Goal: Task Accomplishment & Management: Manage account settings

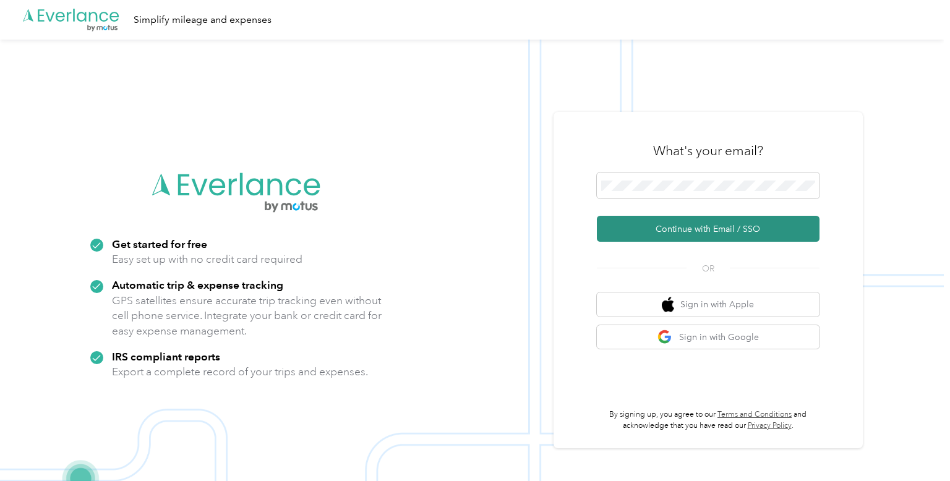
click at [687, 235] on button "Continue with Email / SSO" at bounding box center [708, 229] width 223 height 26
click at [702, 235] on button "Continue with Email / SSO" at bounding box center [708, 229] width 223 height 26
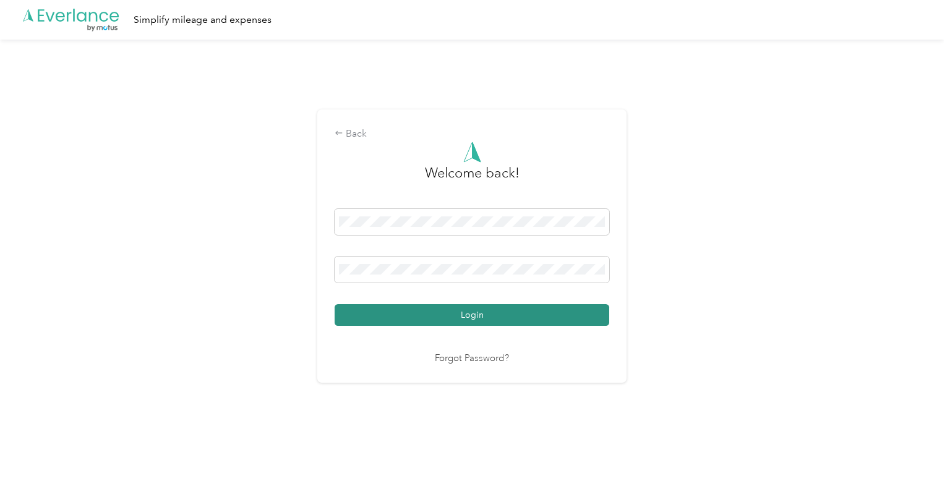
click at [506, 316] on button "Login" at bounding box center [472, 315] width 275 height 22
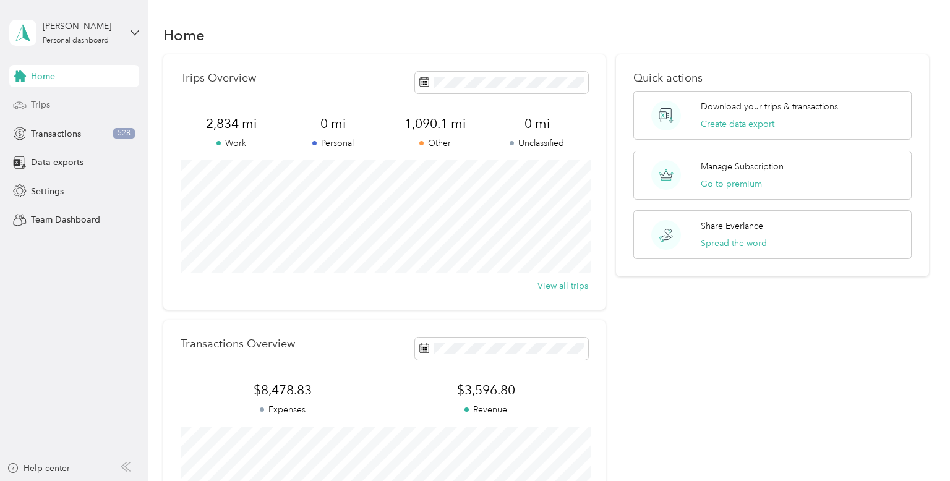
click at [43, 99] on span "Trips" at bounding box center [40, 104] width 19 height 13
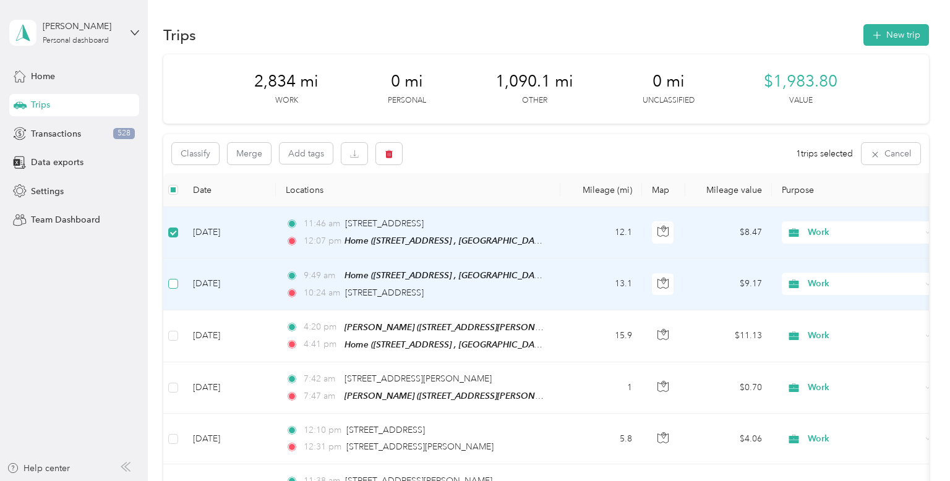
click at [173, 289] on label at bounding box center [173, 284] width 10 height 14
click at [389, 150] on icon "button" at bounding box center [389, 154] width 9 height 9
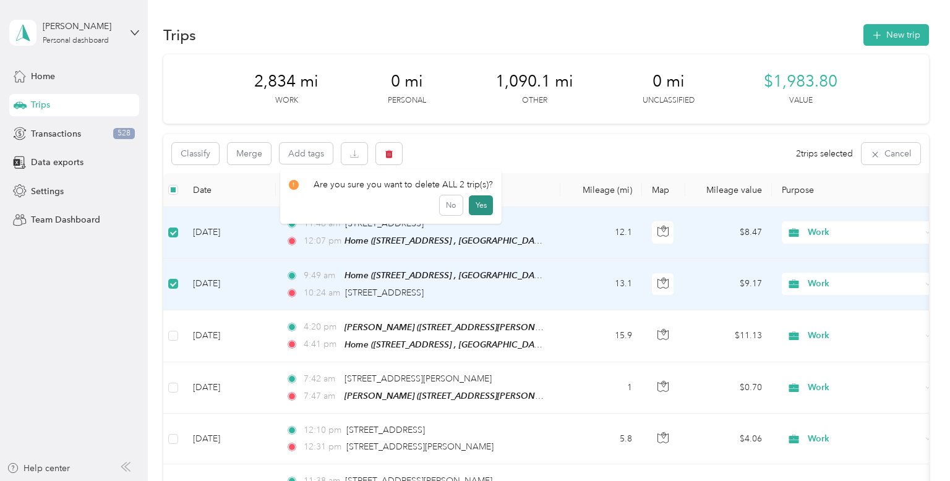
click at [476, 211] on button "Yes" at bounding box center [481, 206] width 24 height 20
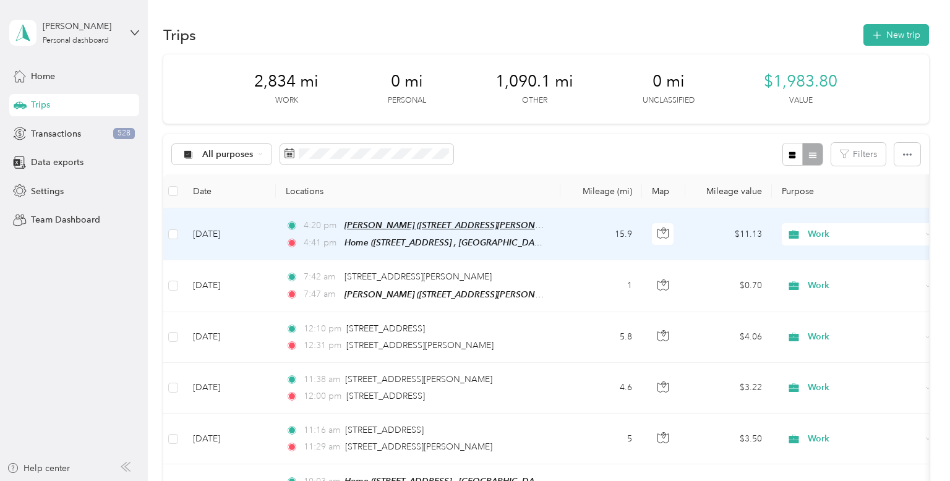
click at [425, 225] on span "[PERSON_NAME] ([STREET_ADDRESS][PERSON_NAME], [GEOGRAPHIC_DATA], [US_STATE])" at bounding box center [527, 225] width 365 height 11
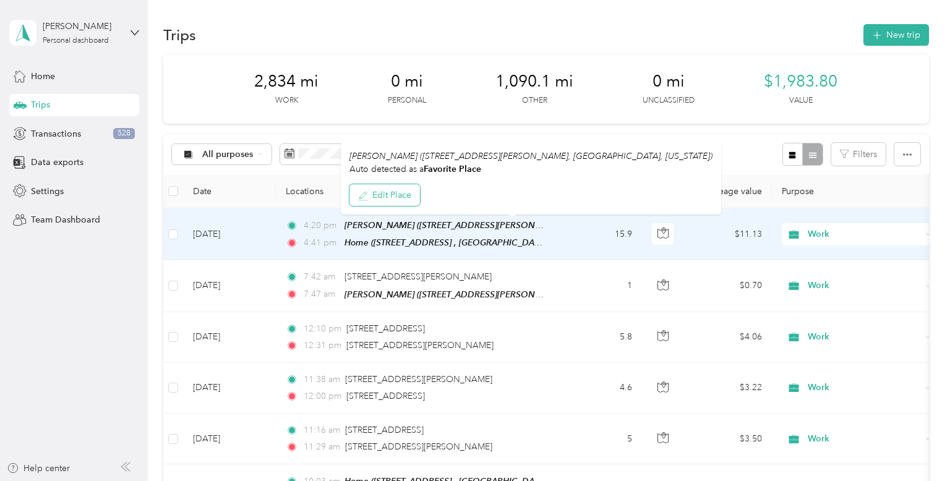
click at [391, 202] on button "Edit Place" at bounding box center [385, 195] width 71 height 22
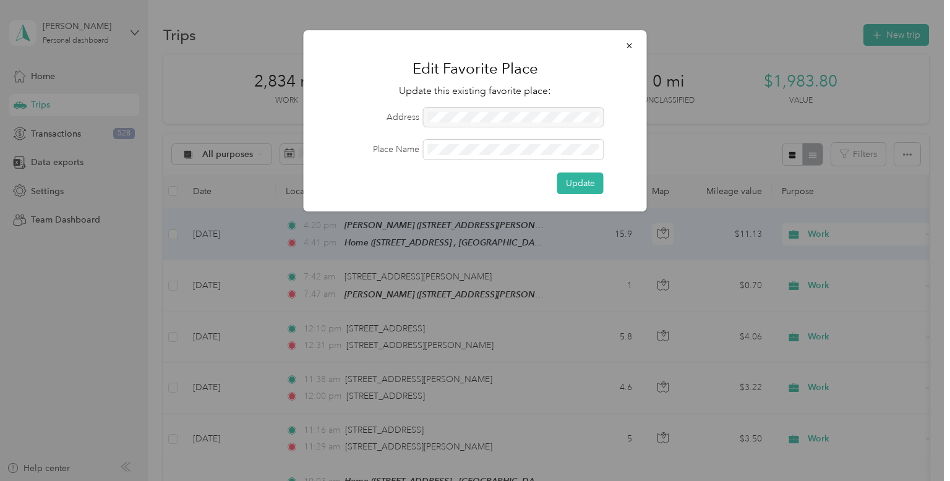
click at [475, 121] on div at bounding box center [514, 118] width 180 height 20
click at [475, 118] on div at bounding box center [514, 118] width 180 height 20
click at [480, 159] on form "Address Place Name Update" at bounding box center [475, 151] width 309 height 87
click at [564, 183] on button "Update" at bounding box center [581, 184] width 46 height 22
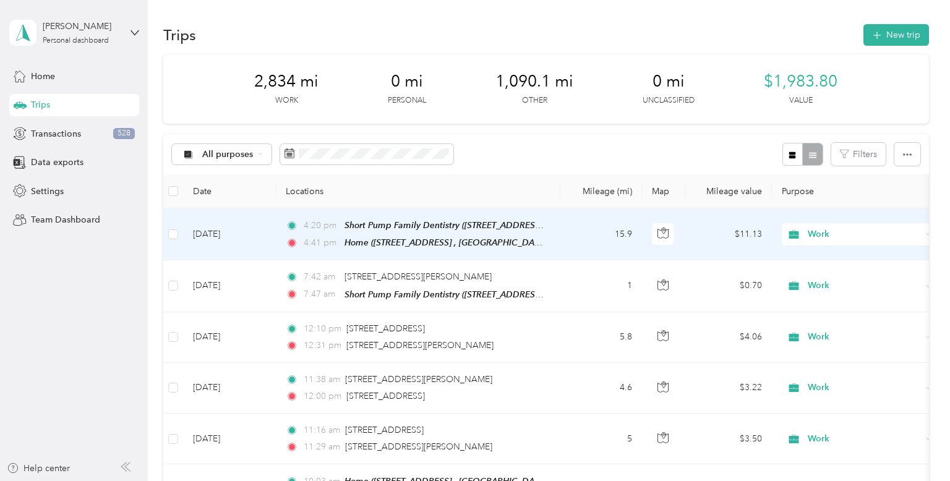
click at [629, 230] on td "15.9" at bounding box center [602, 235] width 82 height 52
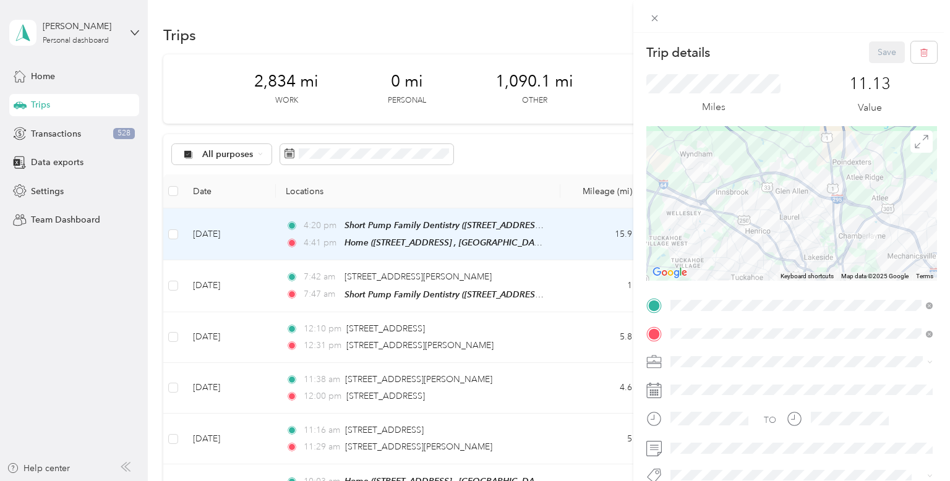
click at [878, 381] on div at bounding box center [801, 391] width 271 height 20
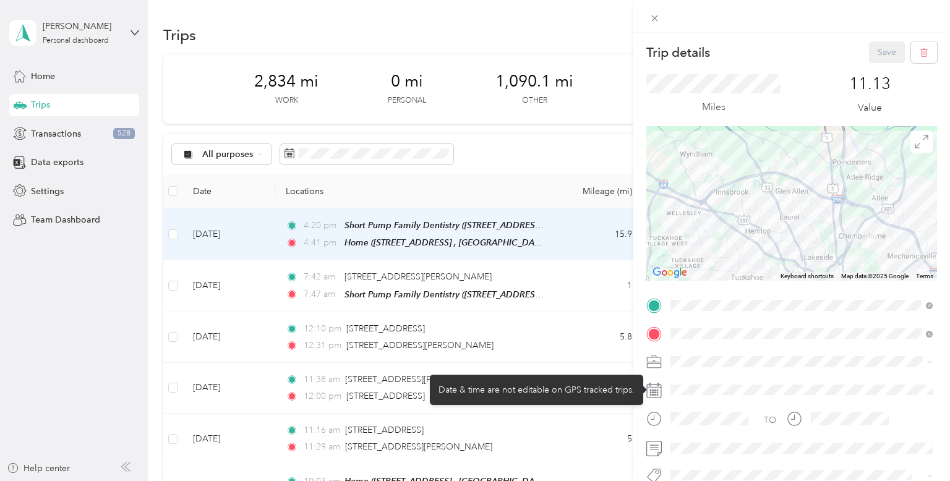
click at [928, 230] on div at bounding box center [792, 203] width 291 height 155
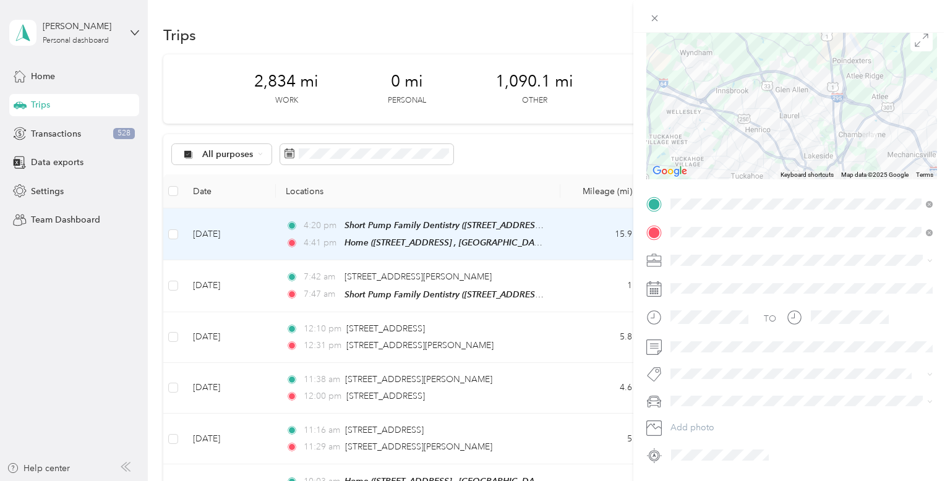
scroll to position [100, 0]
click at [581, 298] on div "Trip details Save This trip cannot be edited because it is either under review,…" at bounding box center [475, 240] width 950 height 481
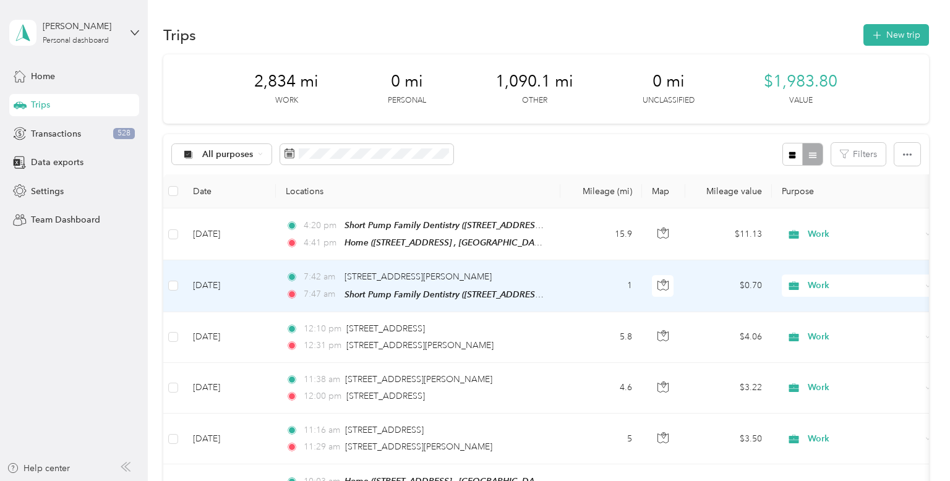
click at [631, 288] on td "1" at bounding box center [602, 286] width 82 height 51
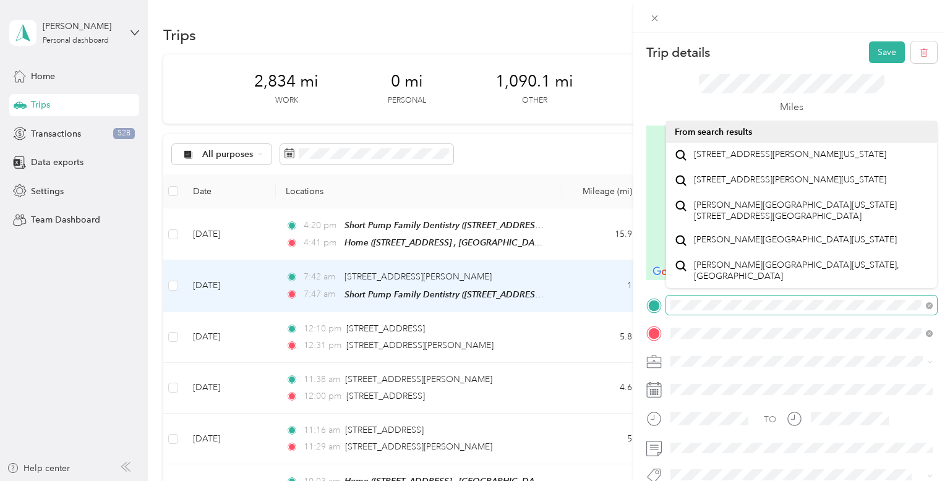
click at [890, 298] on span at bounding box center [801, 306] width 271 height 20
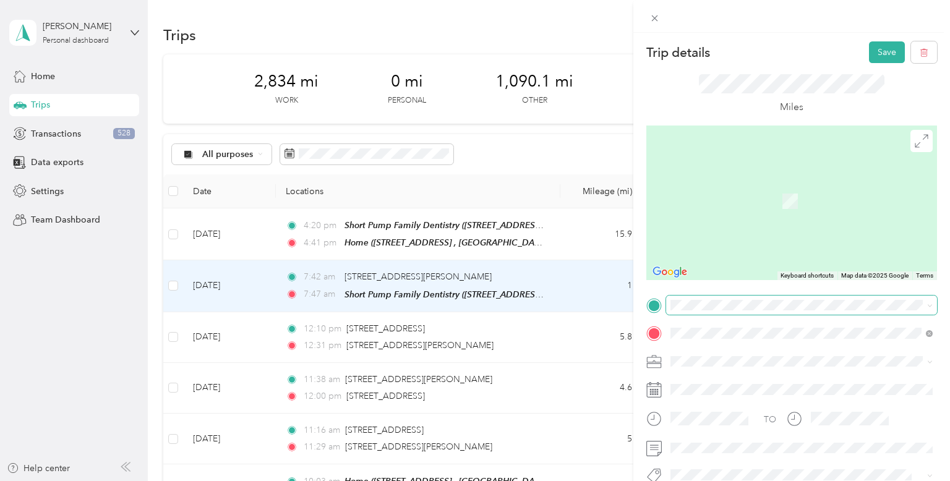
click at [848, 298] on span at bounding box center [801, 306] width 271 height 20
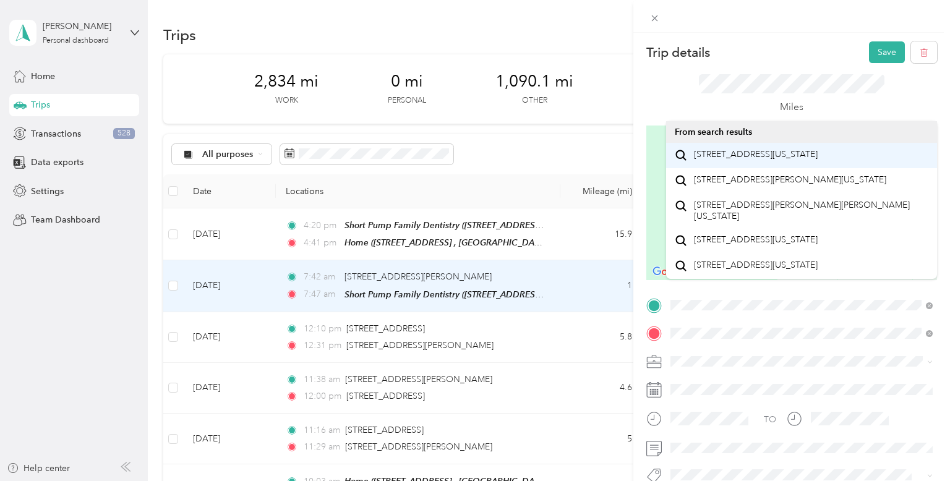
click at [866, 164] on div "[STREET_ADDRESS][US_STATE]" at bounding box center [802, 155] width 254 height 17
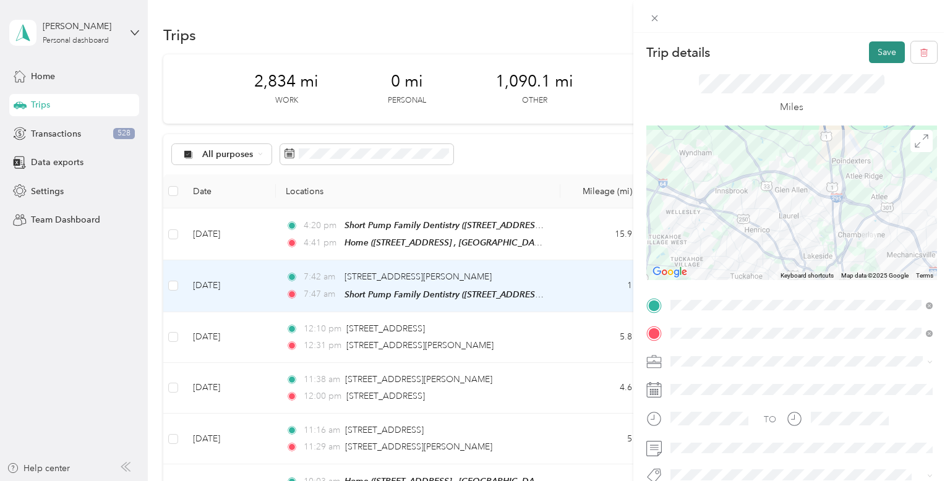
click at [888, 50] on button "Save" at bounding box center [887, 52] width 36 height 22
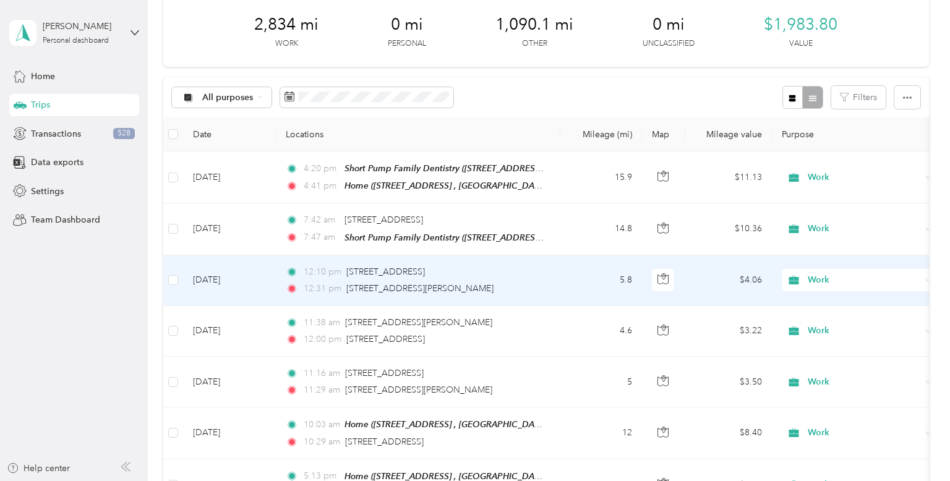
scroll to position [83, 0]
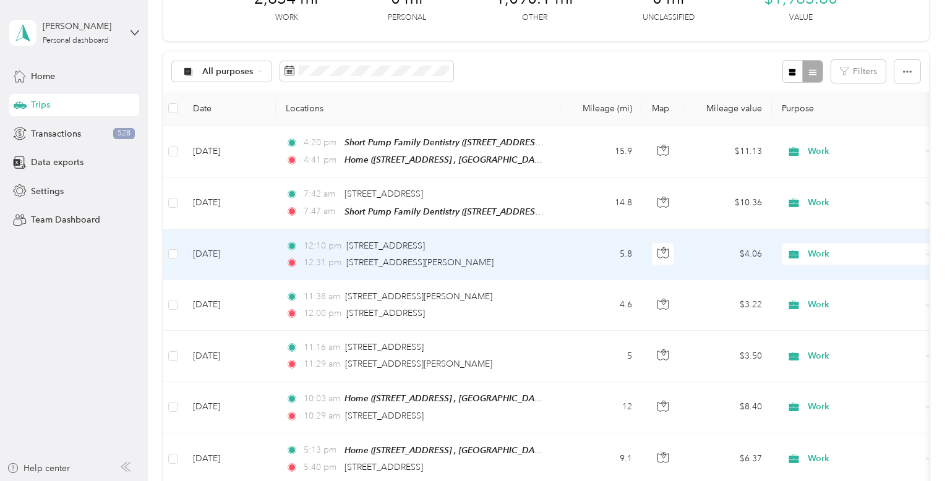
click at [176, 260] on td at bounding box center [173, 255] width 20 height 51
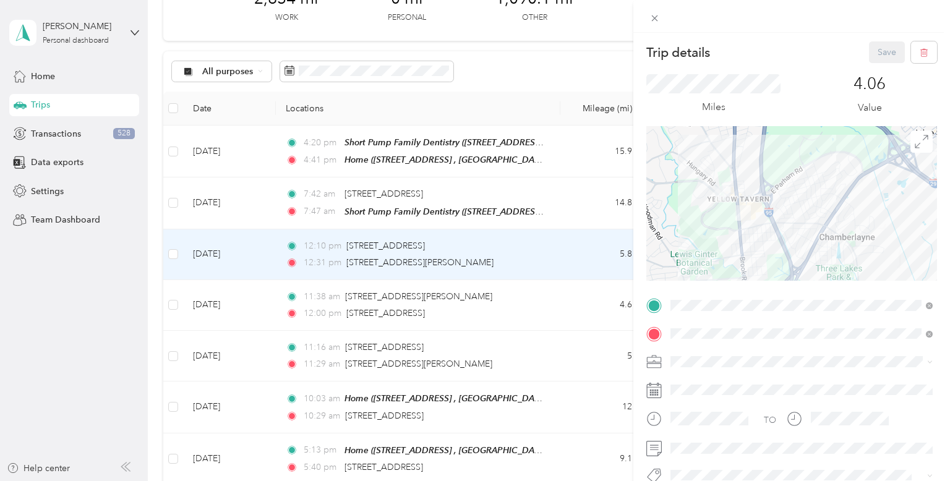
click at [171, 251] on div "Trip details Save This trip cannot be edited because it is either under review,…" at bounding box center [475, 240] width 950 height 481
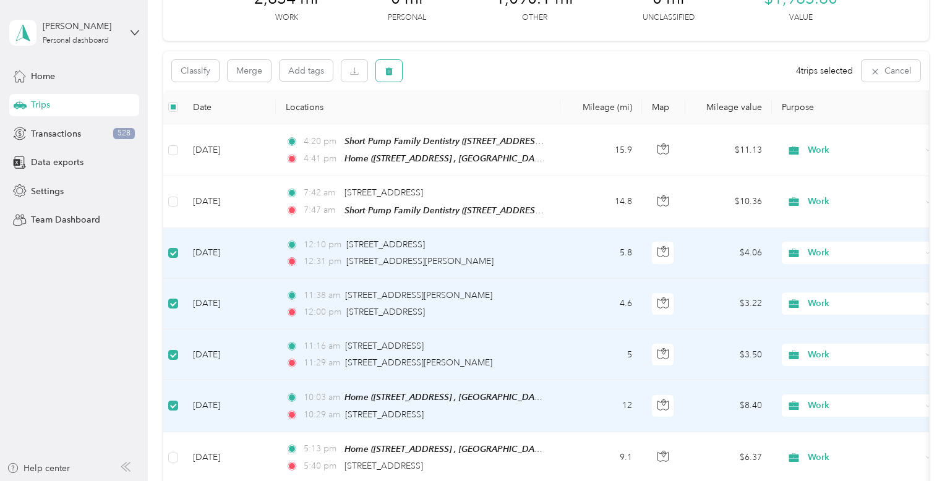
click at [388, 75] on span "button" at bounding box center [389, 71] width 9 height 11
click at [485, 123] on button "Yes" at bounding box center [481, 123] width 24 height 20
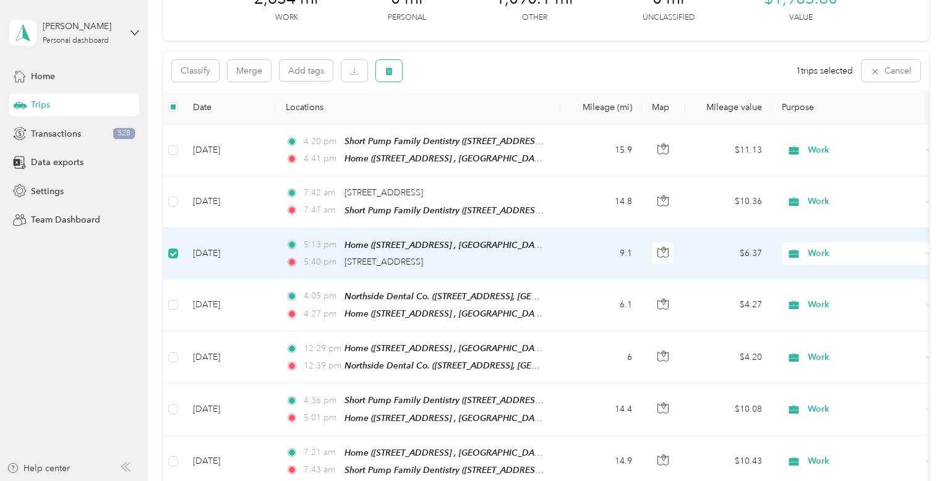
click at [389, 69] on icon "button" at bounding box center [389, 71] width 7 height 8
click at [477, 124] on button "Yes" at bounding box center [481, 123] width 24 height 20
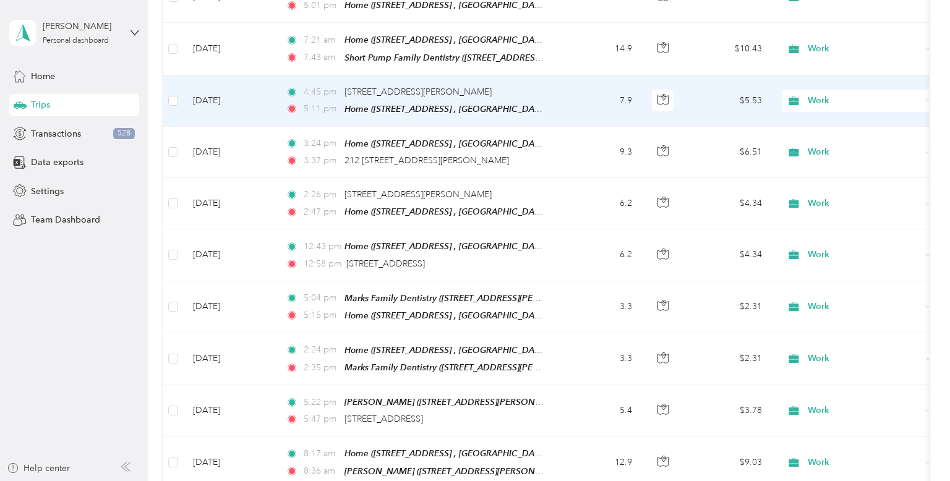
scroll to position [446, 0]
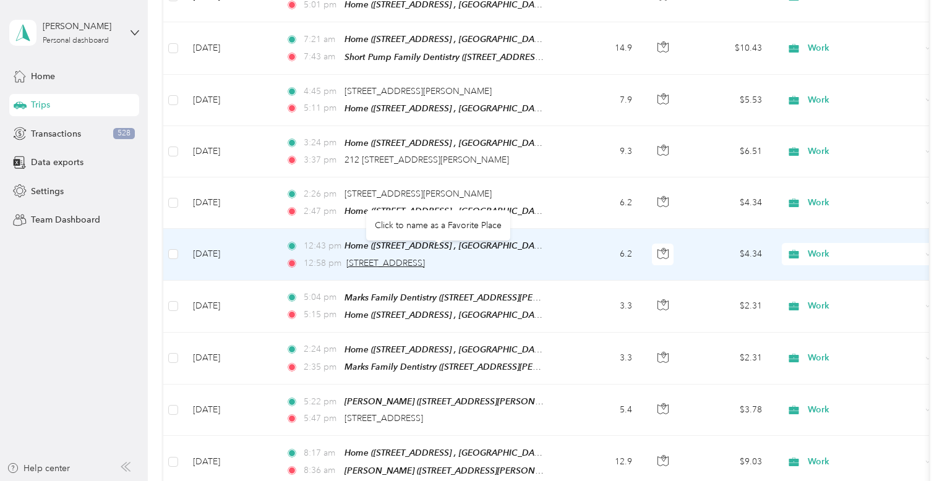
click at [411, 258] on span "[STREET_ADDRESS]" at bounding box center [386, 263] width 79 height 11
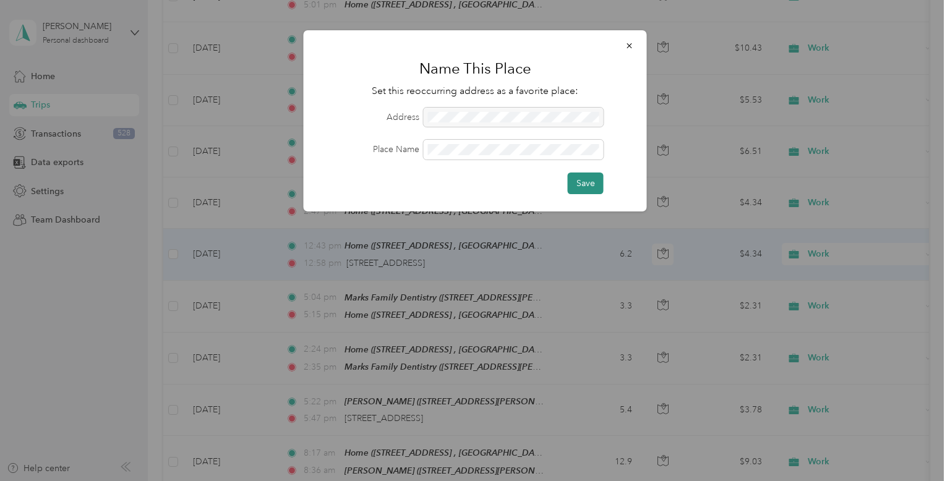
click at [586, 187] on button "Save" at bounding box center [586, 184] width 36 height 22
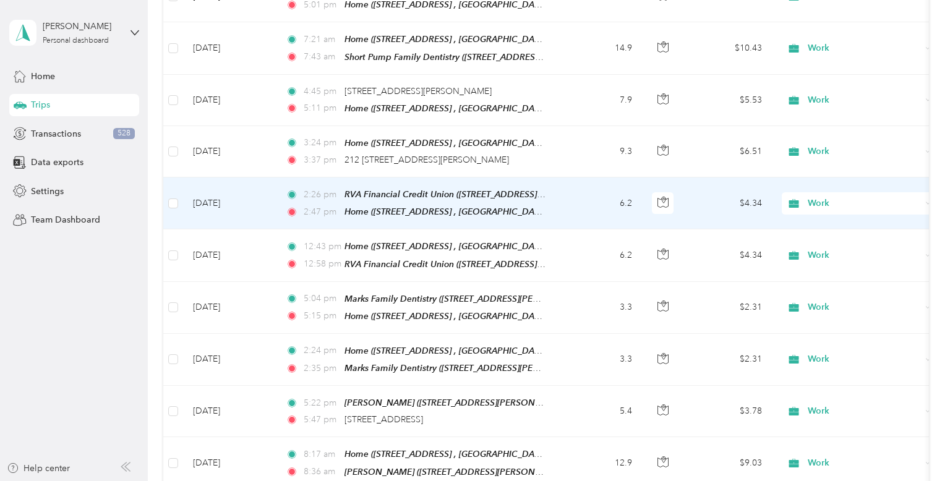
click at [817, 197] on span "Work" at bounding box center [864, 204] width 113 height 14
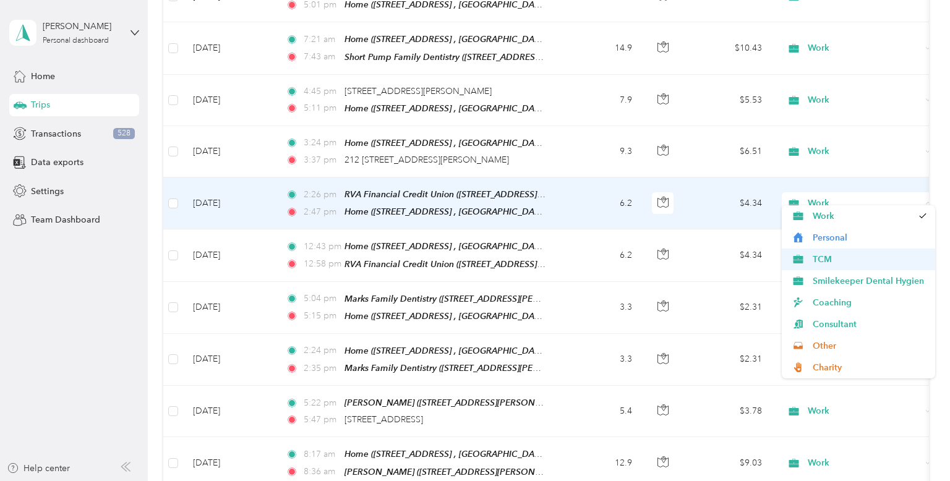
click at [825, 259] on span "TCM" at bounding box center [870, 259] width 114 height 13
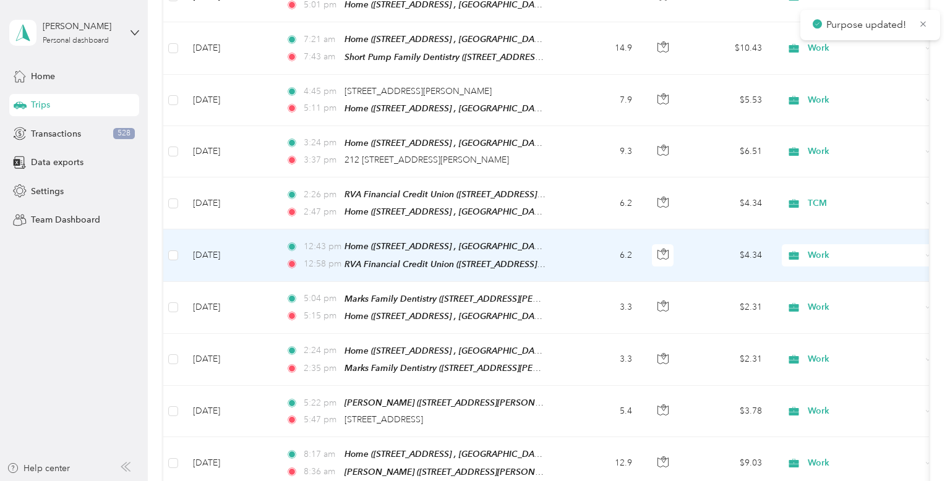
click at [825, 249] on span "Work" at bounding box center [864, 256] width 113 height 14
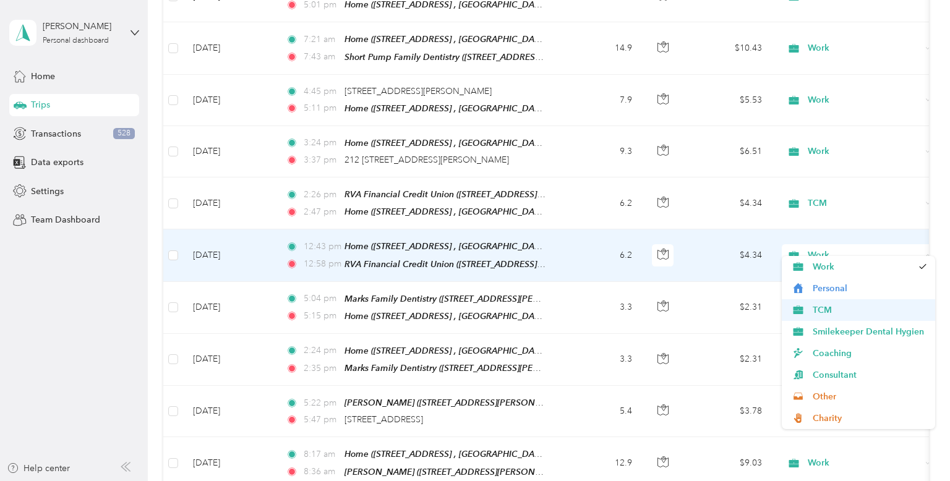
click at [837, 314] on span "TCM" at bounding box center [870, 310] width 114 height 13
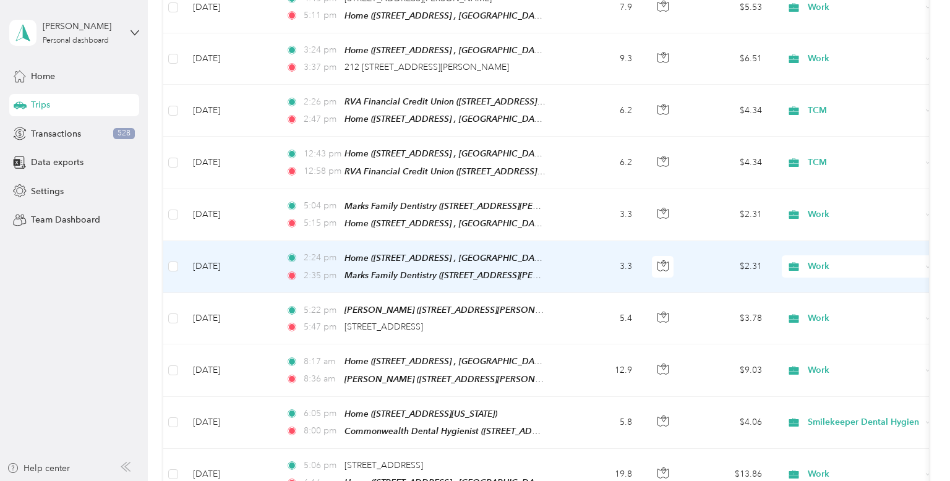
scroll to position [541, 0]
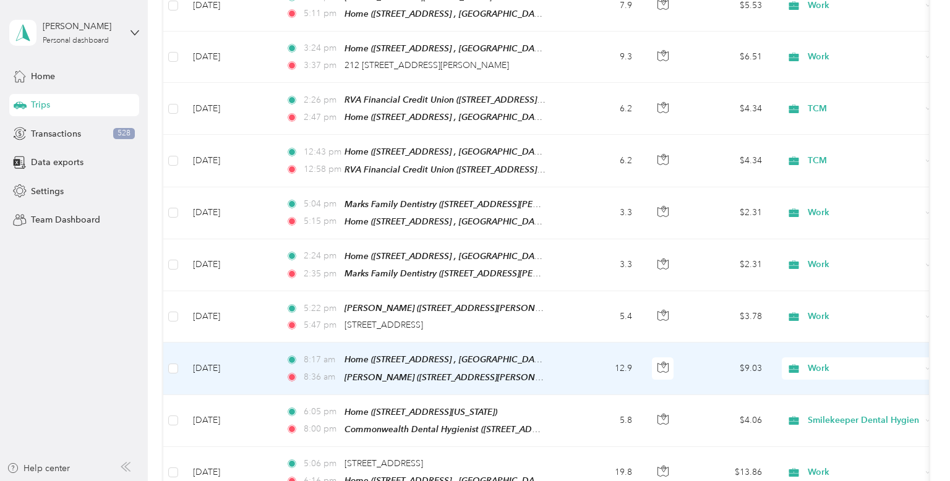
click at [736, 349] on td "$9.03" at bounding box center [729, 369] width 87 height 52
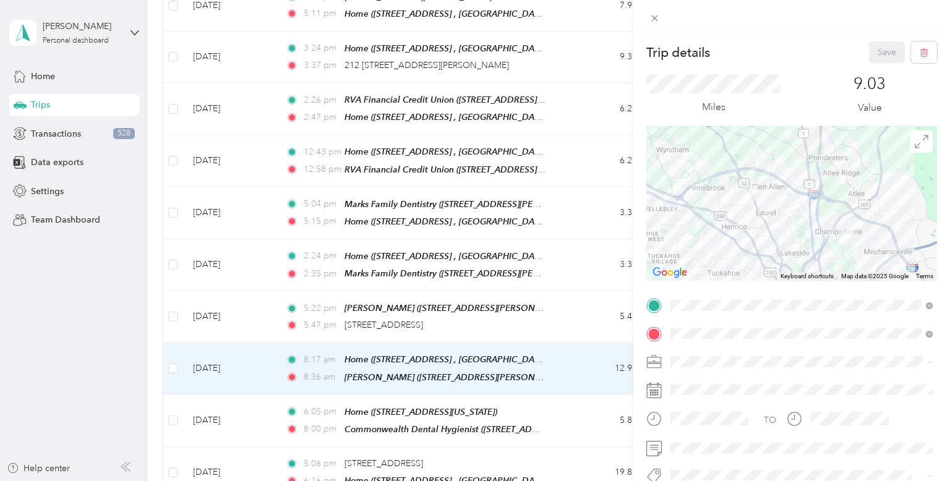
click at [432, 358] on div "Trip details Save This trip cannot be edited because it is either under review,…" at bounding box center [475, 240] width 950 height 481
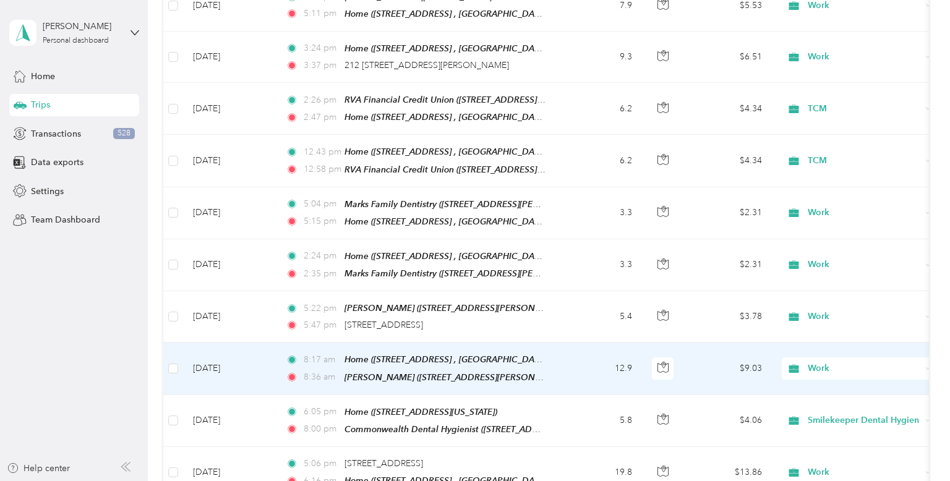
click at [432, 373] on span "[PERSON_NAME] ([STREET_ADDRESS][PERSON_NAME], [GEOGRAPHIC_DATA], [US_STATE])" at bounding box center [527, 378] width 365 height 11
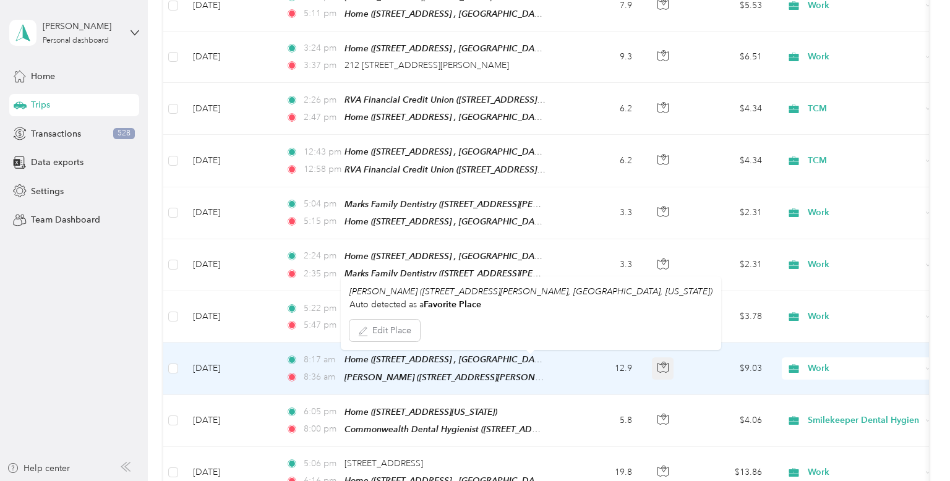
click at [665, 358] on button "button" at bounding box center [663, 369] width 22 height 22
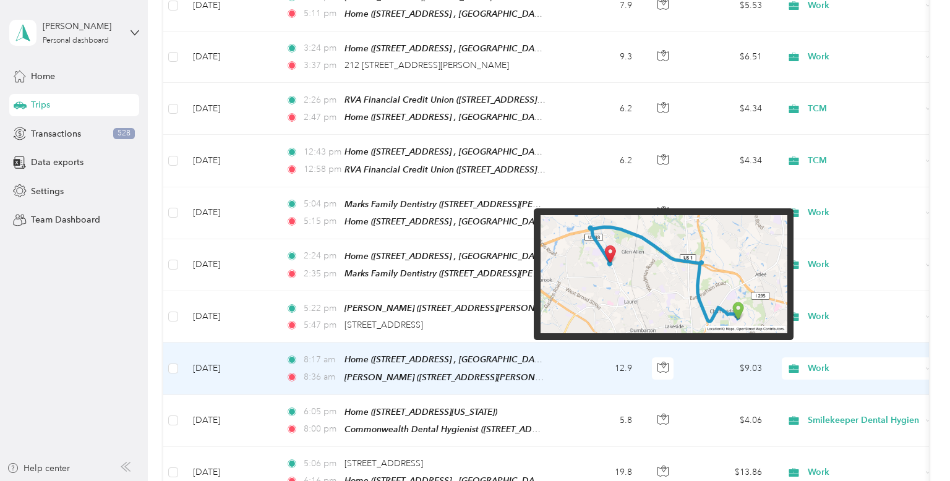
click at [283, 361] on td "8:17 am Home ([STREET_ADDRESS] , [GEOGRAPHIC_DATA], [US_STATE]) 8:[GEOGRAPHIC_D…" at bounding box center [418, 369] width 285 height 52
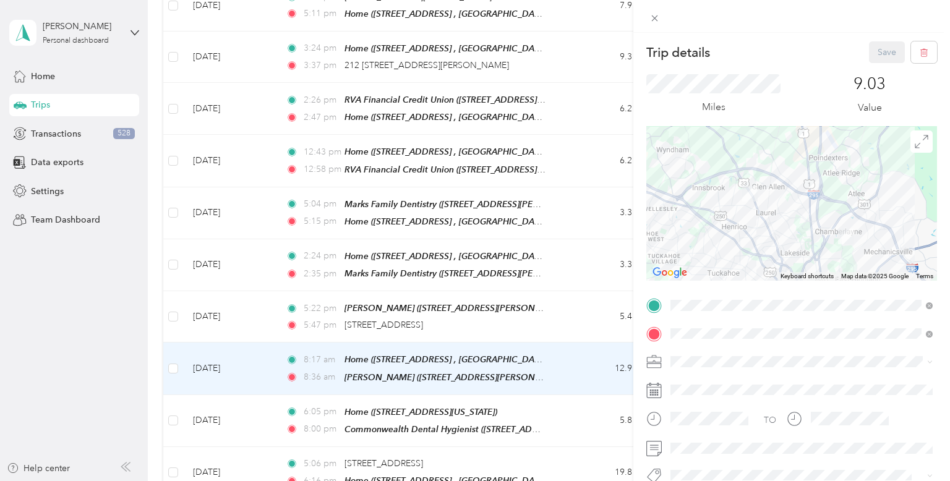
click at [880, 229] on div at bounding box center [792, 203] width 291 height 155
click at [448, 293] on div "Trip details Save This trip cannot be edited because it is either under review,…" at bounding box center [475, 240] width 950 height 481
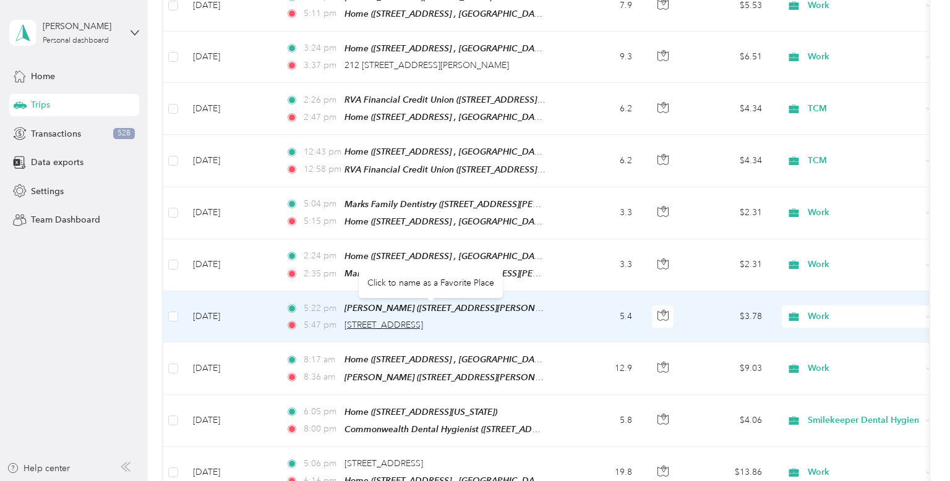
click at [423, 320] on span "[STREET_ADDRESS]" at bounding box center [384, 325] width 79 height 11
